Goal: Task Accomplishment & Management: Manage account settings

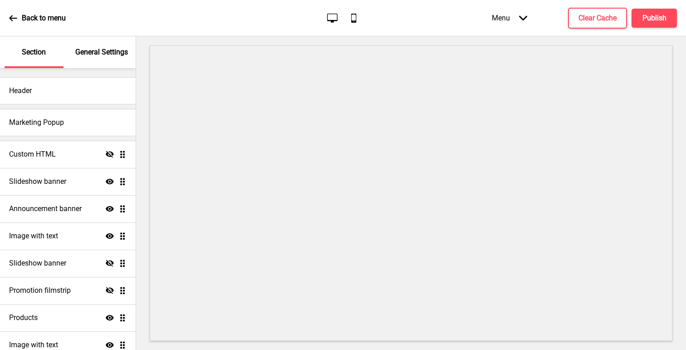
click at [103, 49] on p "General Settings" at bounding box center [101, 52] width 53 height 10
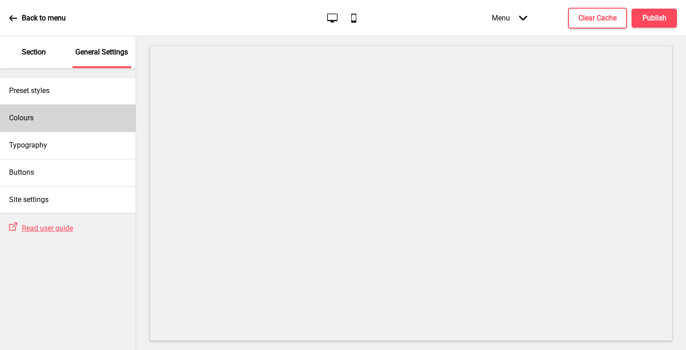
click at [50, 114] on div "Colours" at bounding box center [68, 117] width 136 height 27
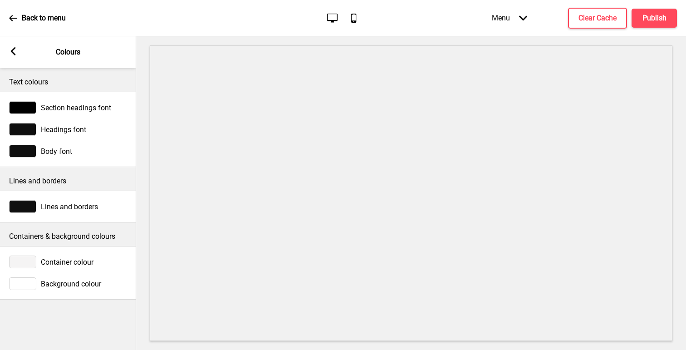
click at [16, 45] on div "Arrow left Colours" at bounding box center [68, 52] width 136 height 32
click at [14, 49] on icon at bounding box center [13, 51] width 5 height 8
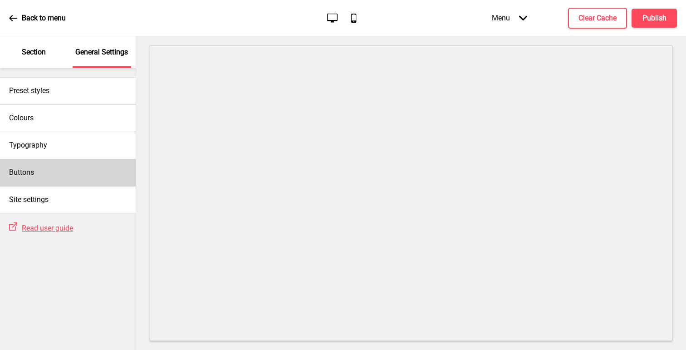
click at [34, 180] on div "Buttons" at bounding box center [68, 172] width 136 height 27
select select "outline"
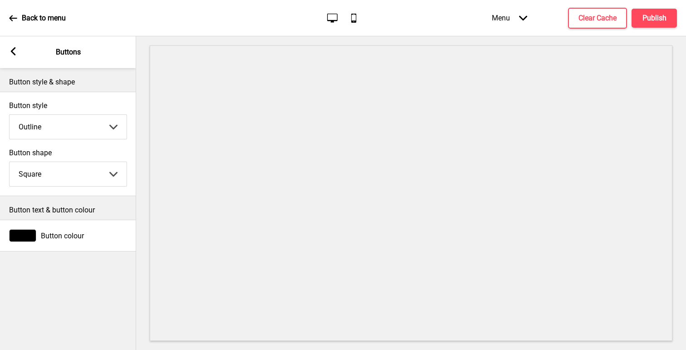
click at [31, 234] on div at bounding box center [22, 235] width 27 height 13
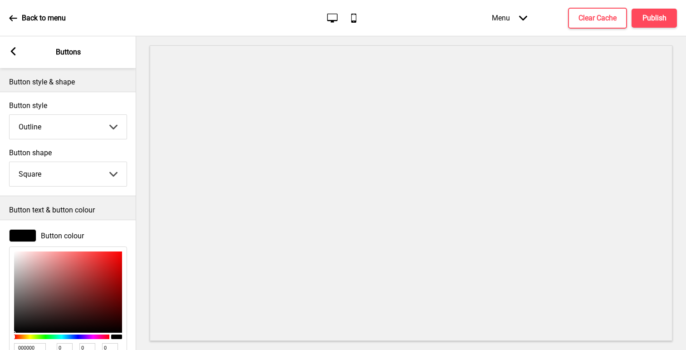
click at [30, 235] on div at bounding box center [22, 235] width 27 height 13
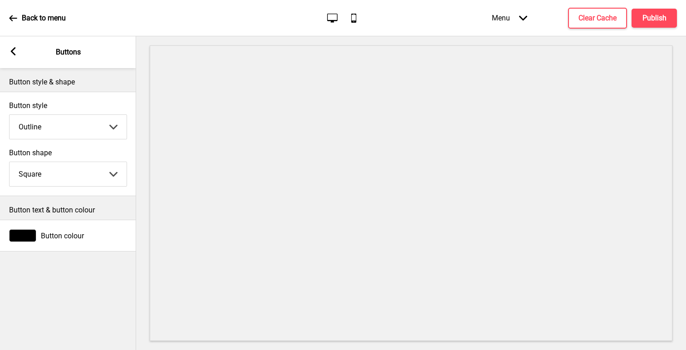
click at [59, 173] on select "Round Square Pill" at bounding box center [68, 174] width 117 height 24
click at [10, 162] on select "Round Square Pill" at bounding box center [68, 174] width 117 height 24
click at [56, 177] on select "Round Square Pill" at bounding box center [68, 174] width 117 height 24
click at [10, 162] on select "Round Square Pill" at bounding box center [68, 174] width 117 height 24
click at [54, 173] on select "Round Square Pill" at bounding box center [68, 174] width 117 height 24
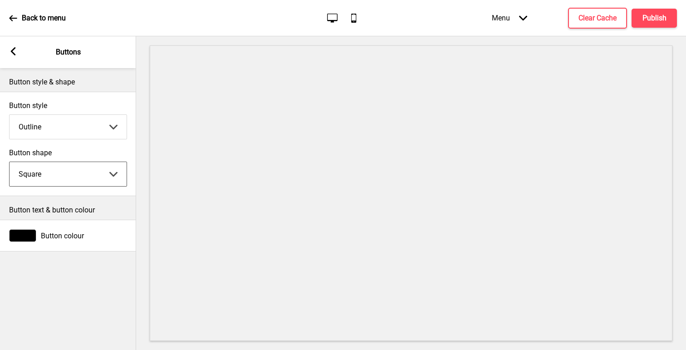
click at [10, 162] on select "Round Square Pill" at bounding box center [68, 174] width 117 height 24
click at [58, 172] on select "Round Square Pill" at bounding box center [68, 174] width 117 height 24
select select "square"
click at [10, 162] on select "Round Square Pill" at bounding box center [68, 174] width 117 height 24
click at [69, 129] on select "Solid Outline Raised" at bounding box center [68, 127] width 117 height 24
